Goal: Task Accomplishment & Management: Complete application form

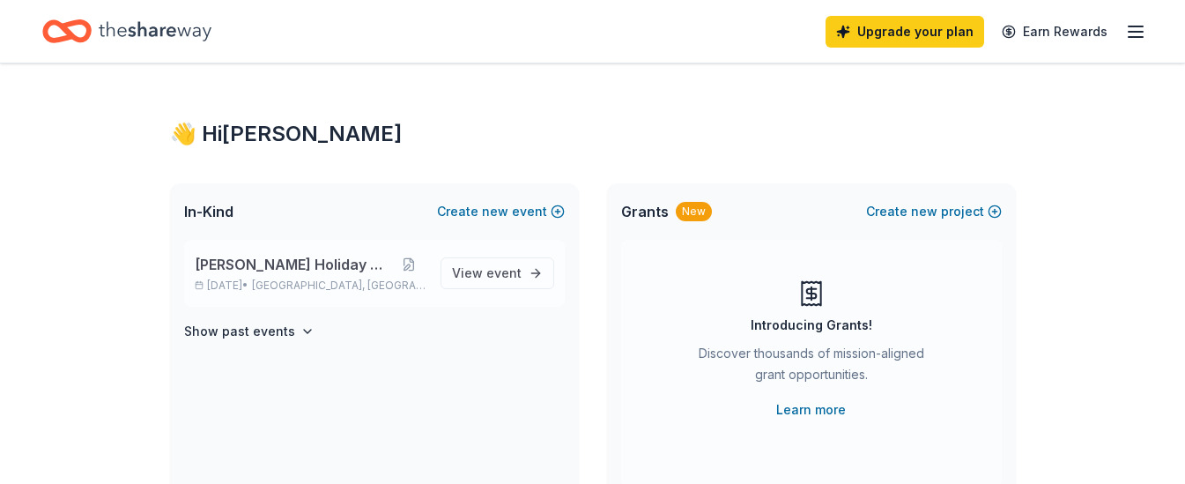
click at [307, 256] on span "[PERSON_NAME] Holiday Gala" at bounding box center [294, 264] width 198 height 21
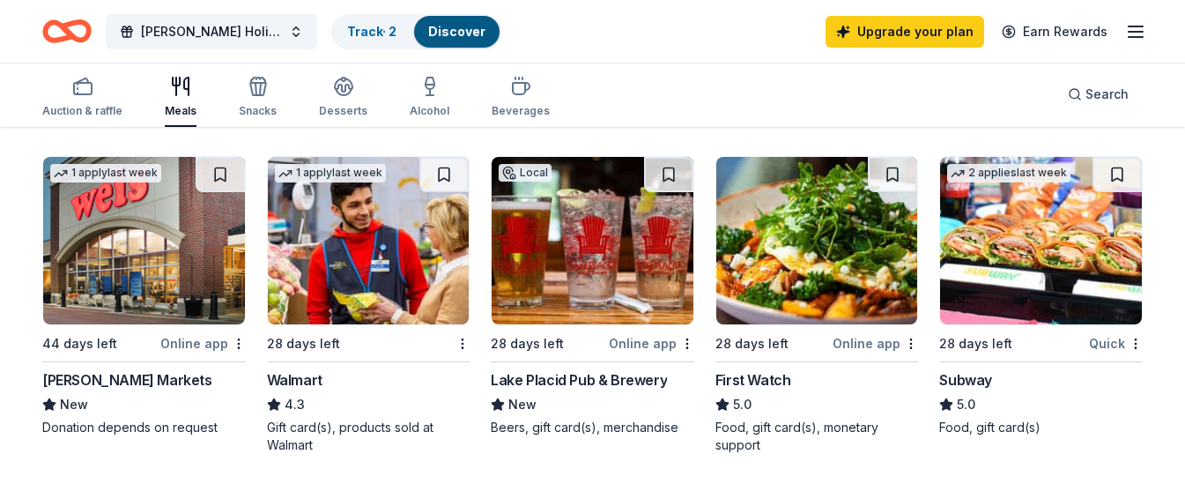
scroll to position [28, 0]
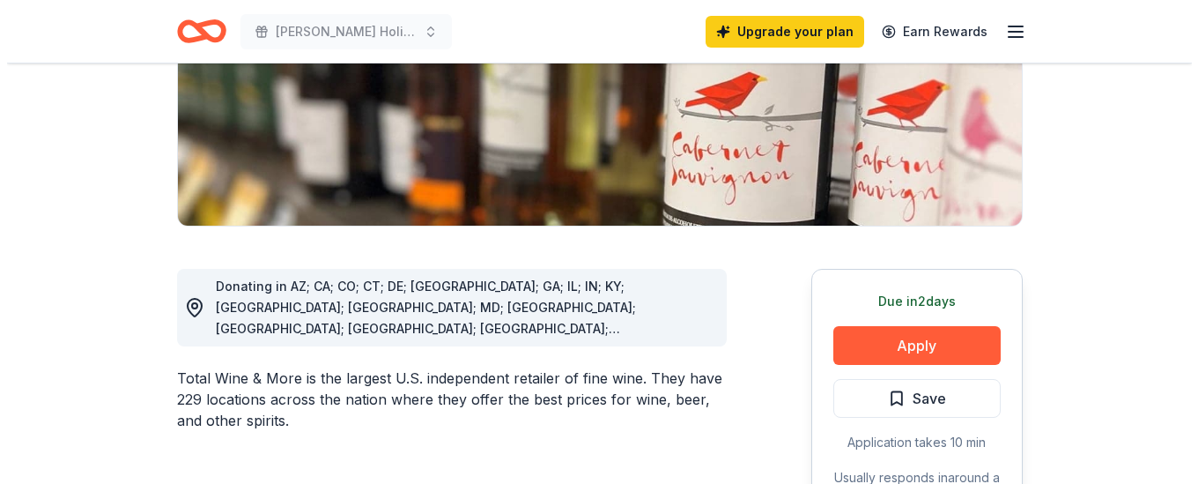
scroll to position [334, 0]
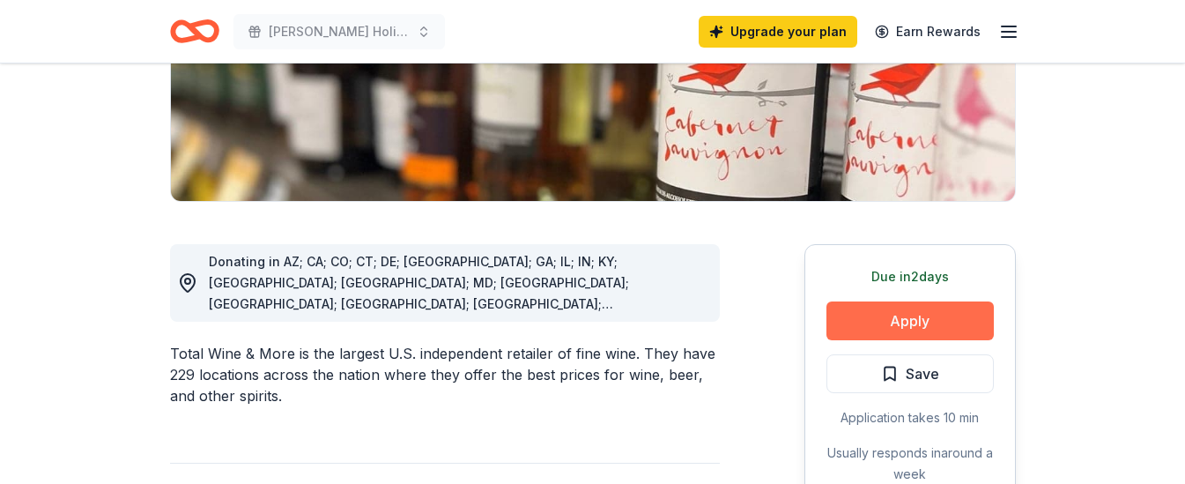
click at [918, 325] on button "Apply" at bounding box center [909, 320] width 167 height 39
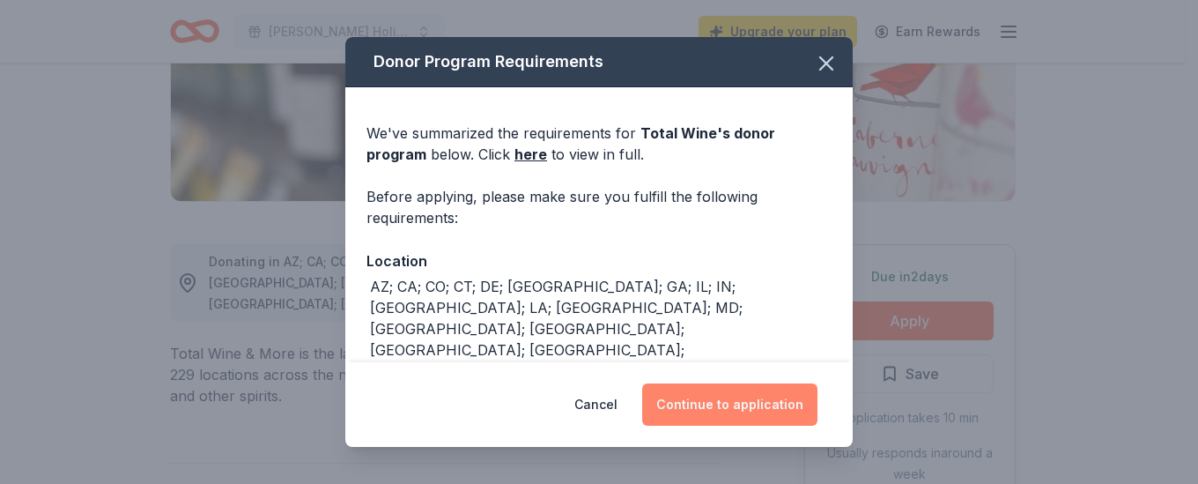
click at [688, 407] on button "Continue to application" at bounding box center [729, 404] width 175 height 42
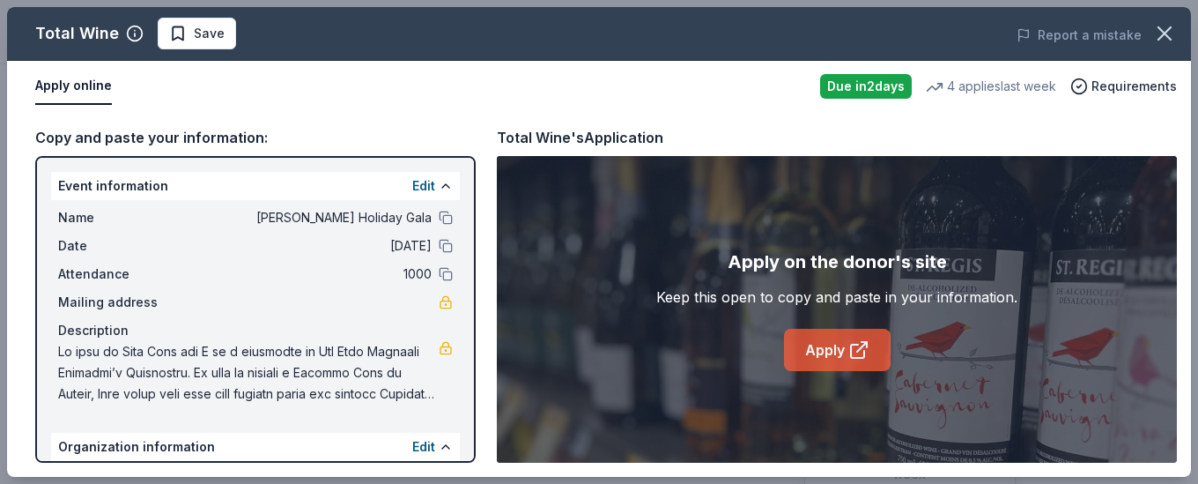
click at [834, 351] on link "Apply" at bounding box center [837, 350] width 107 height 42
